Goal: Find specific page/section: Find specific page/section

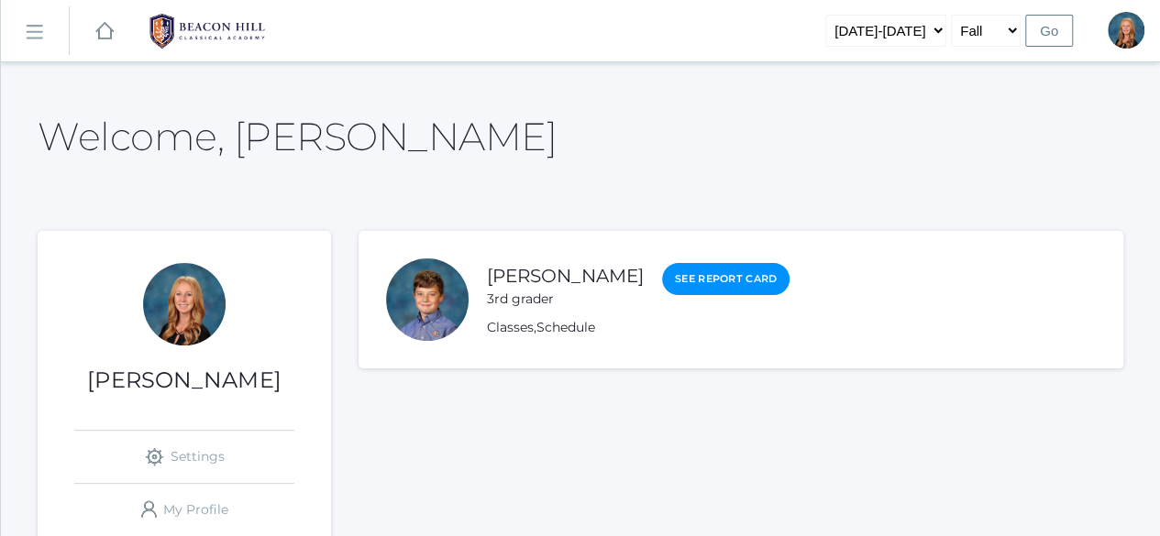
click at [86, 21] on div "icons/ui/navigation/home Created with Sketch." at bounding box center [104, 30] width 69 height 61
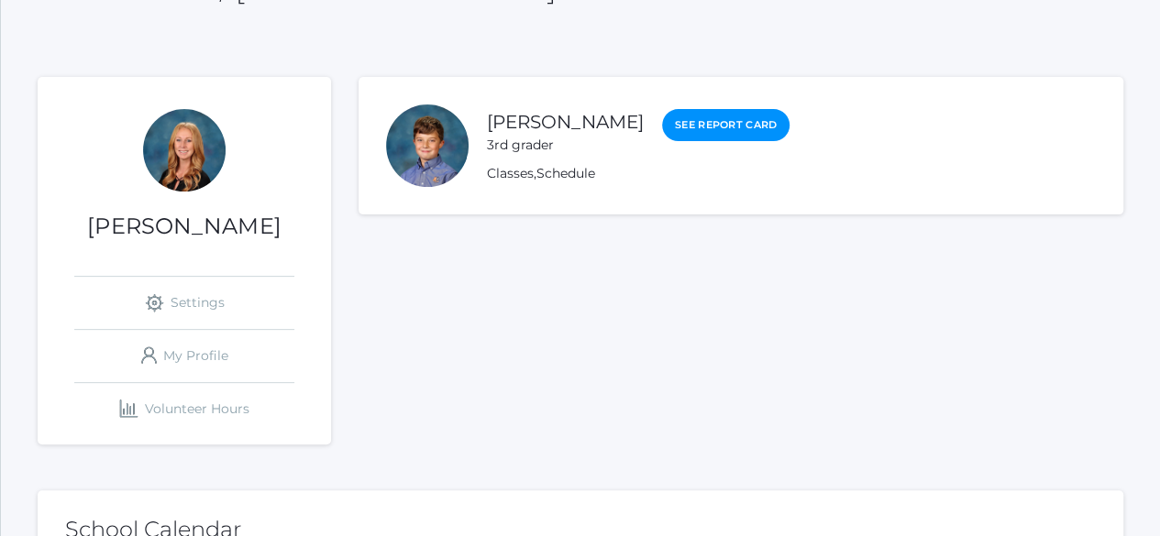
scroll to position [183, 0]
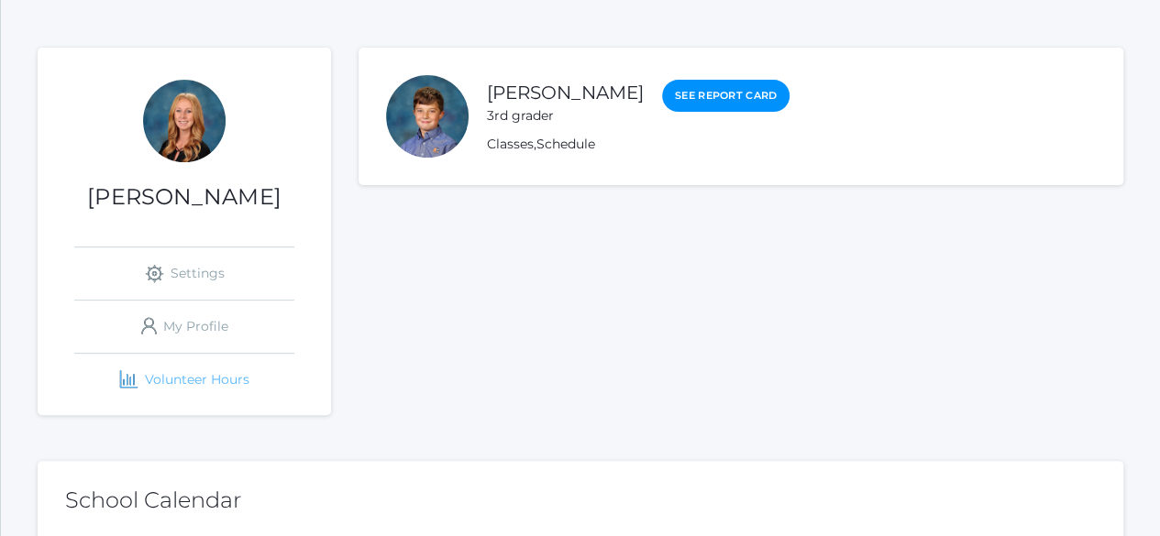
click at [194, 375] on link "icons/finance/bar-chart Created with Sketch. Volunteer Hours" at bounding box center [184, 380] width 220 height 52
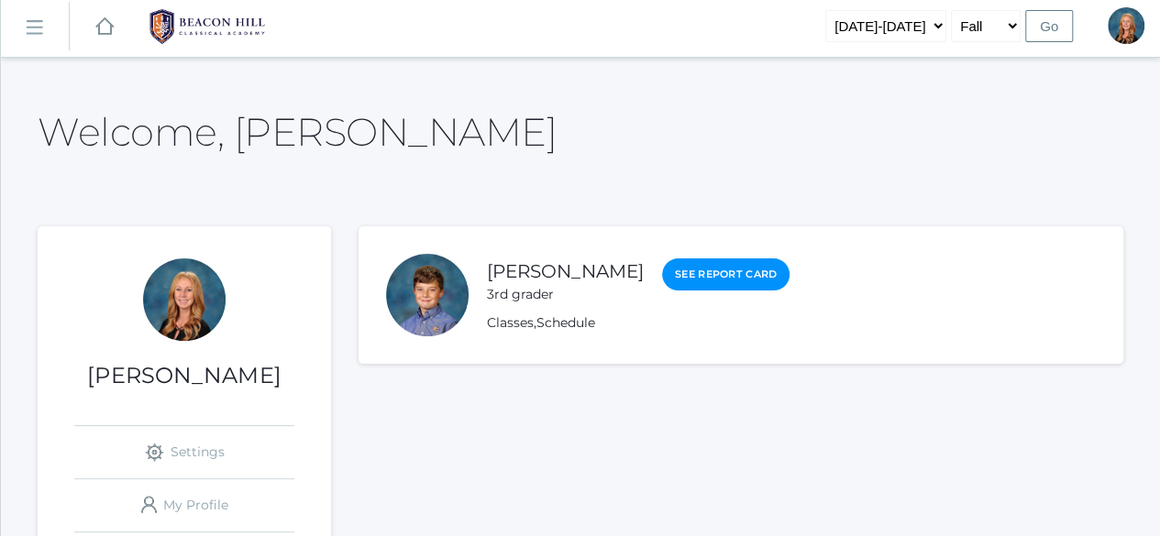
scroll to position [4, 0]
click at [35, 32] on rect at bounding box center [33, 28] width 29 height 29
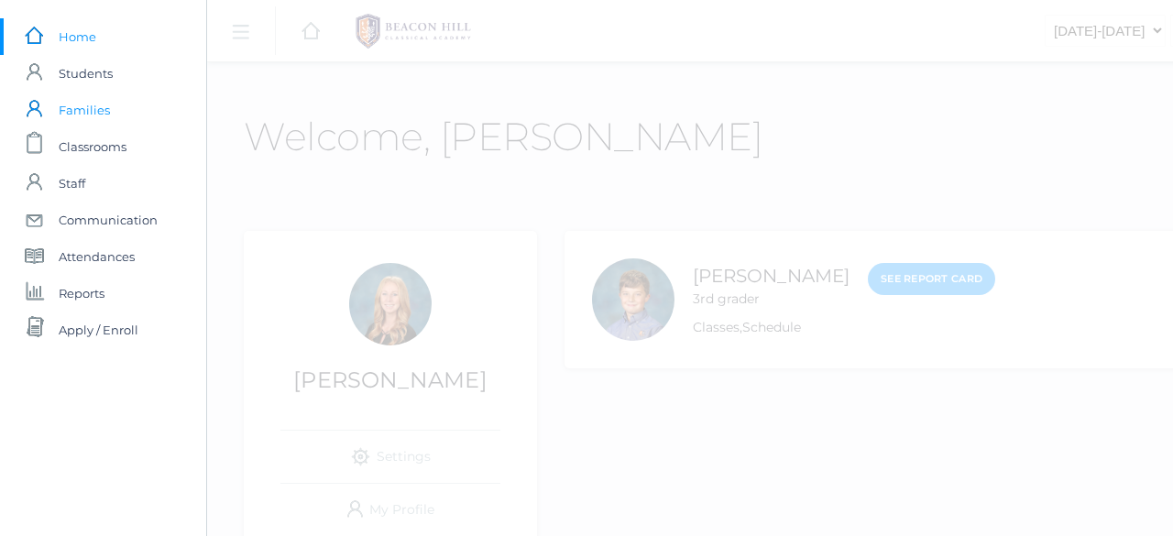
click at [86, 110] on span "Families" at bounding box center [84, 110] width 51 height 37
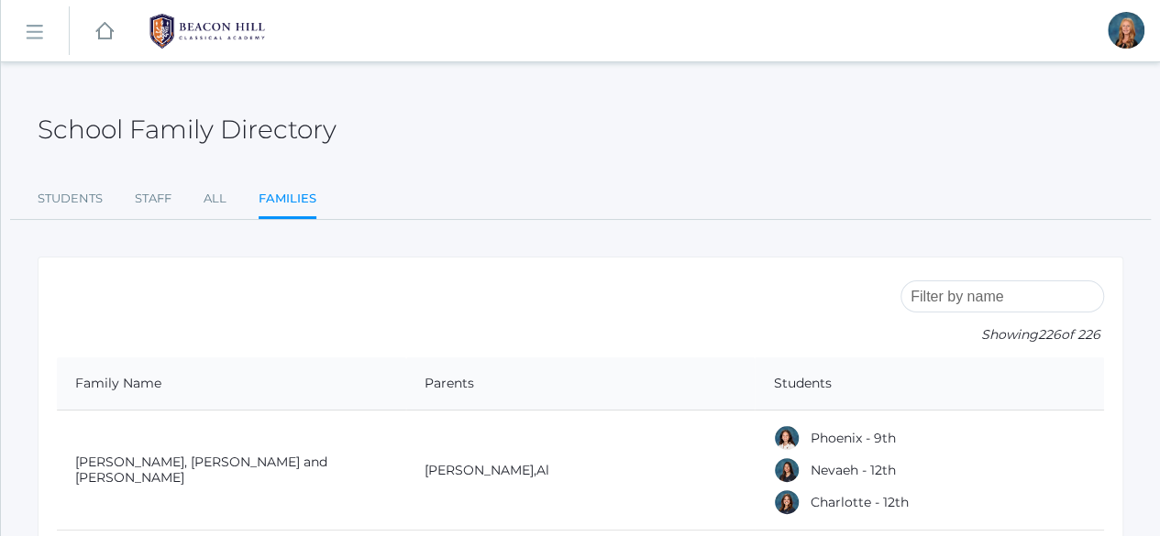
click at [964, 298] on input "search" at bounding box center [1002, 297] width 204 height 32
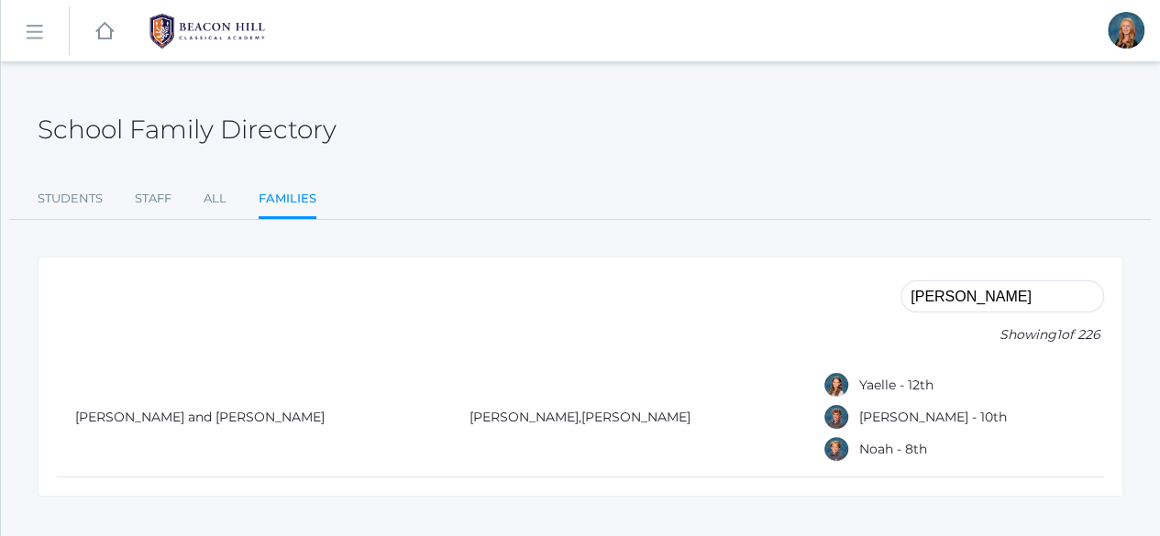
type input "[PERSON_NAME]"
